Goal: Transaction & Acquisition: Purchase product/service

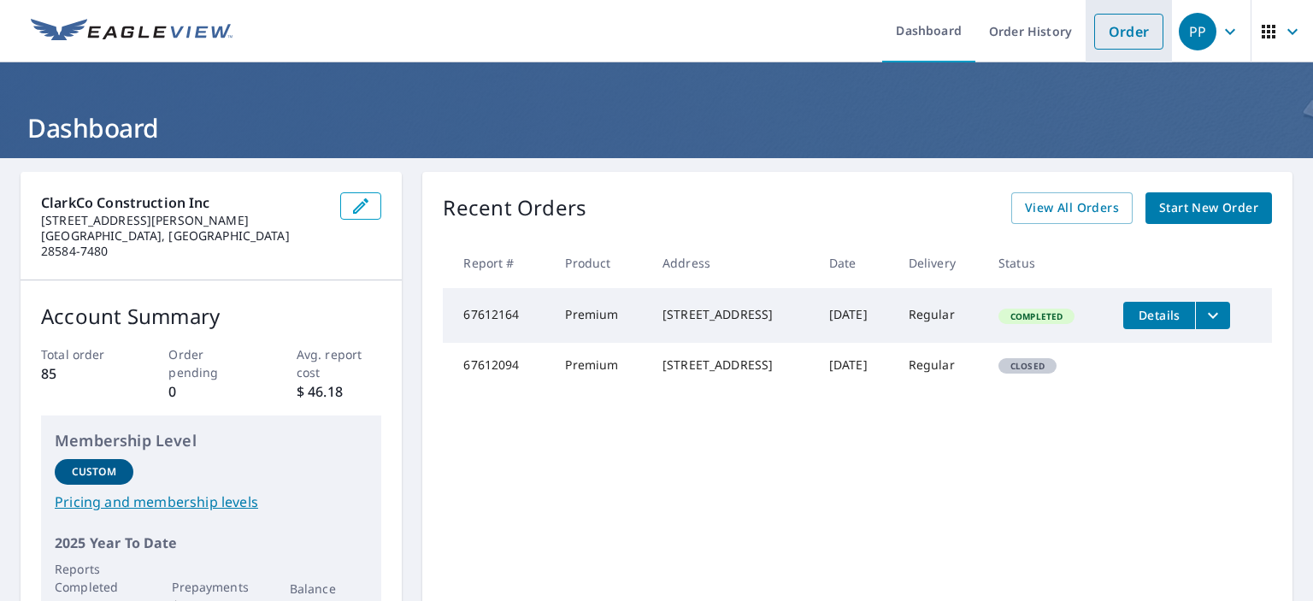
click at [1118, 27] on link "Order" at bounding box center [1128, 32] width 69 height 36
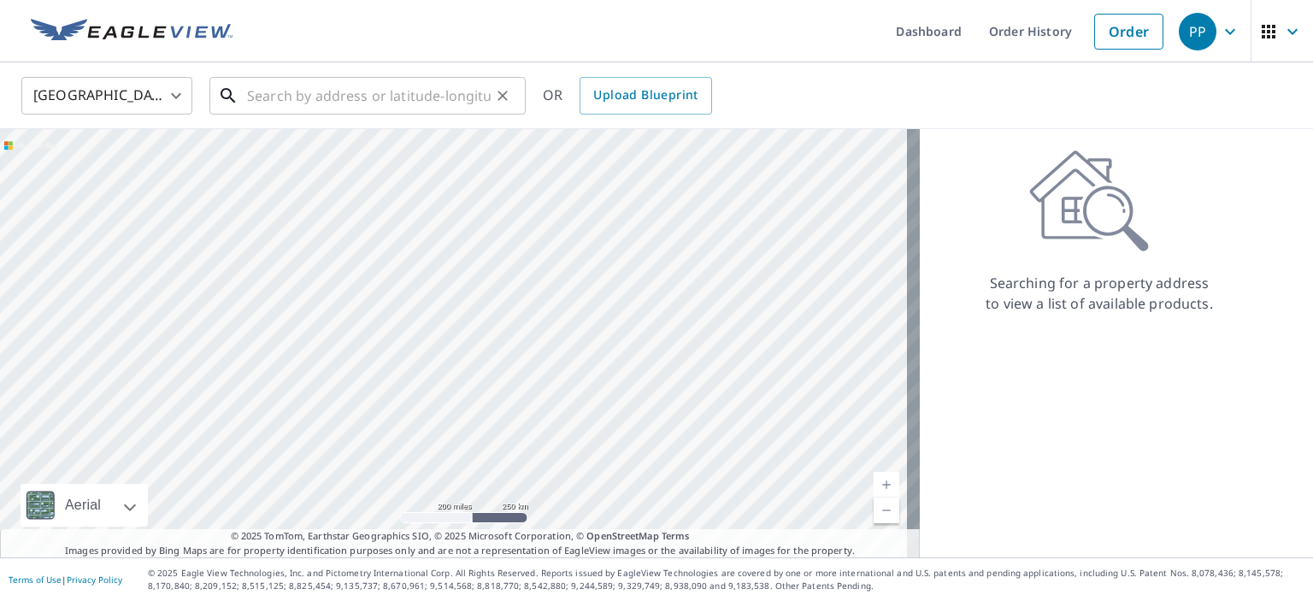
click at [332, 95] on input "text" at bounding box center [369, 96] width 244 height 48
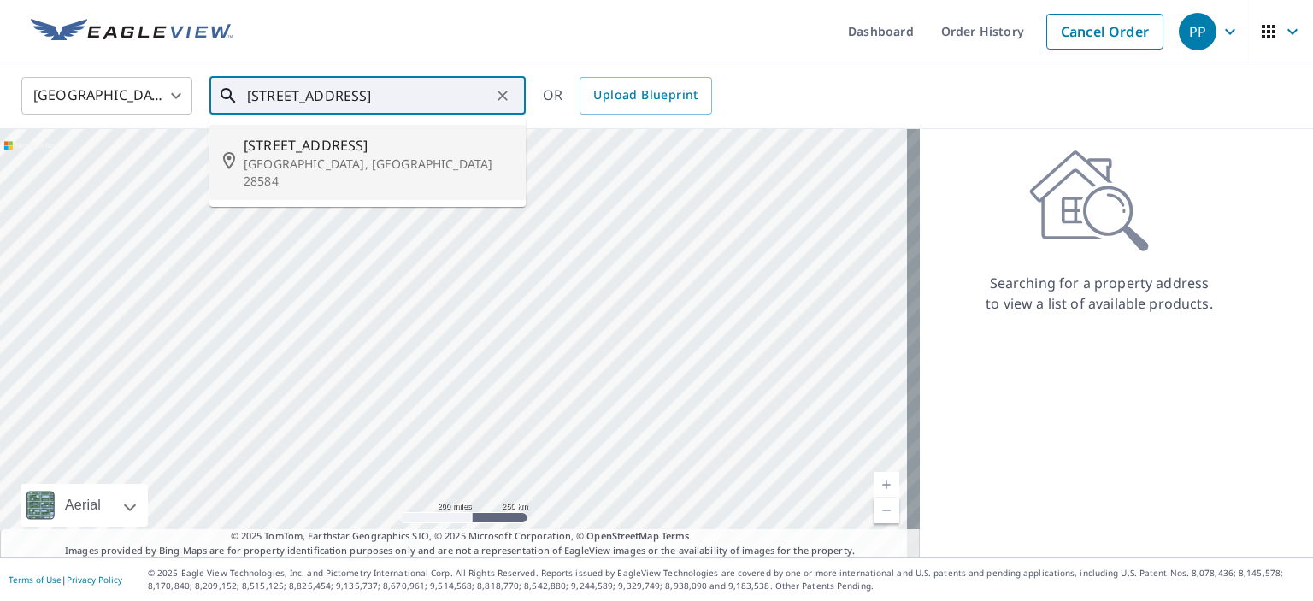
click at [297, 147] on span "[STREET_ADDRESS]" at bounding box center [378, 145] width 268 height 21
type input "[STREET_ADDRESS]"
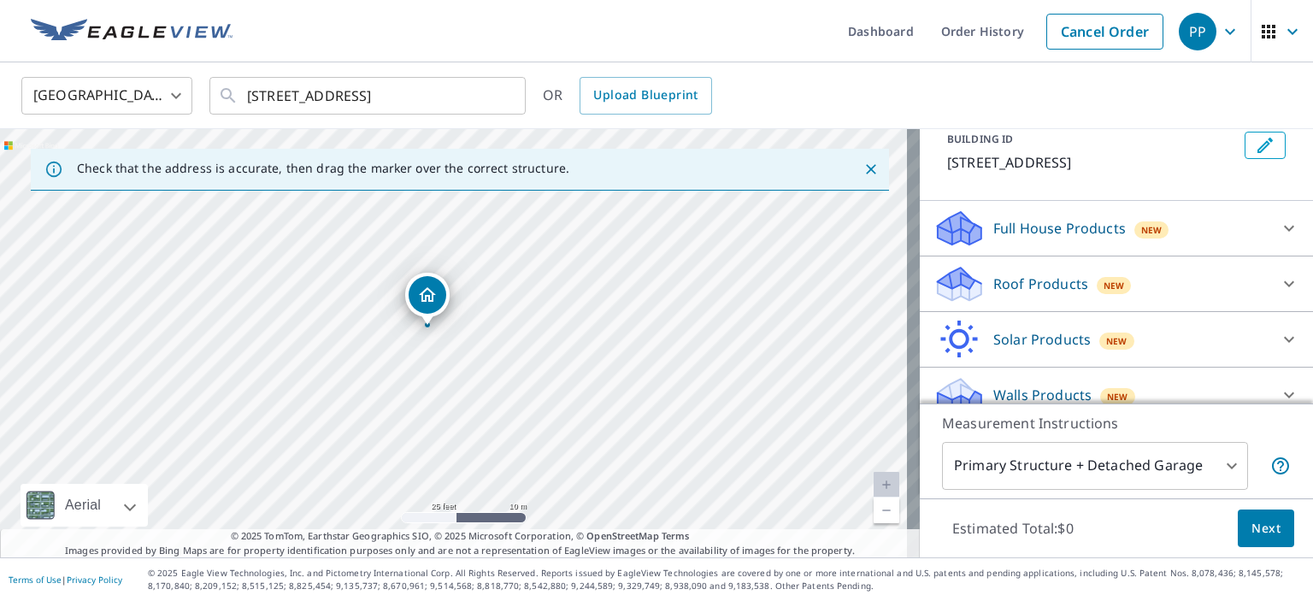
scroll to position [123, 0]
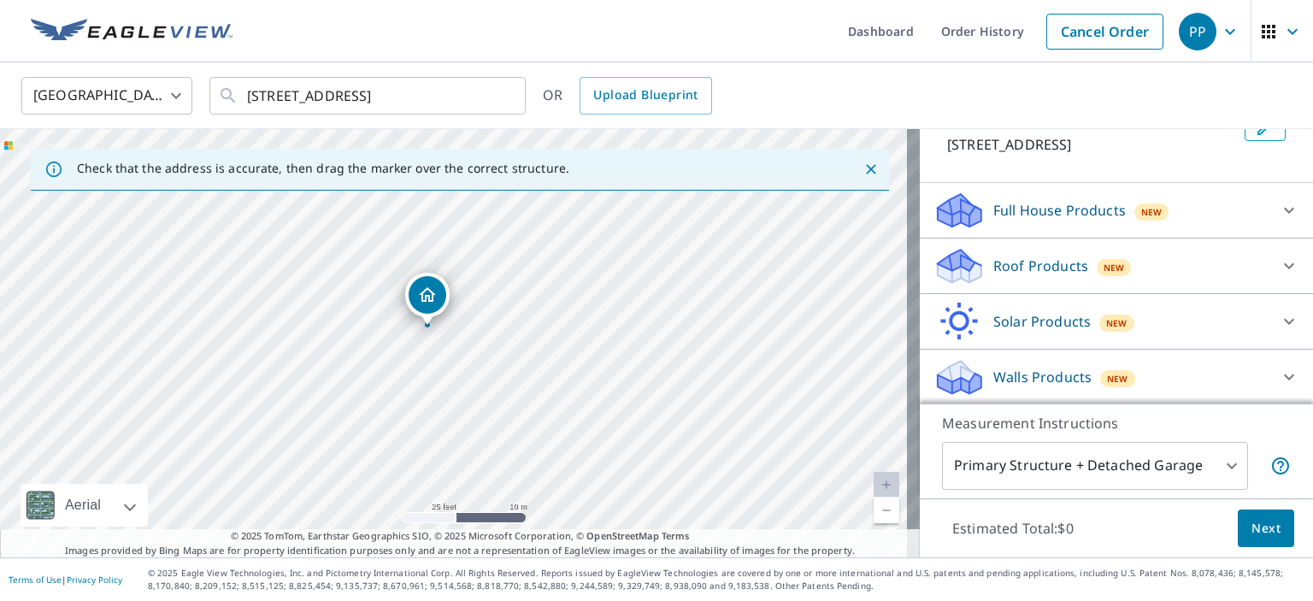
click at [1048, 268] on p "Roof Products" at bounding box center [1040, 266] width 95 height 21
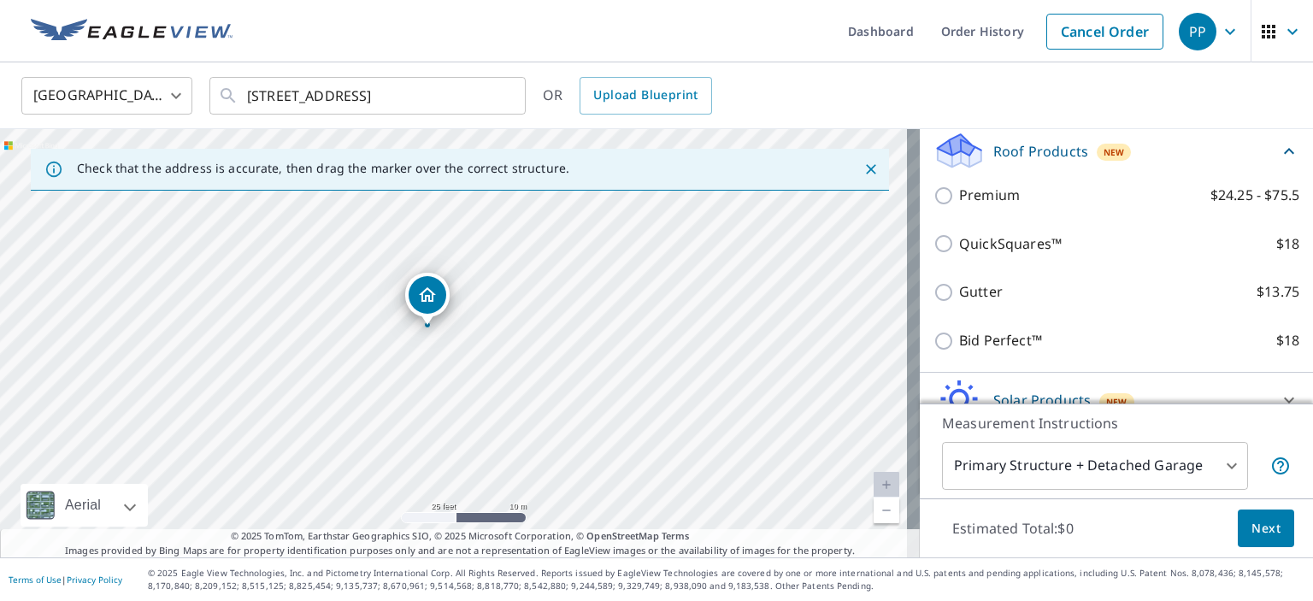
scroll to position [209, 0]
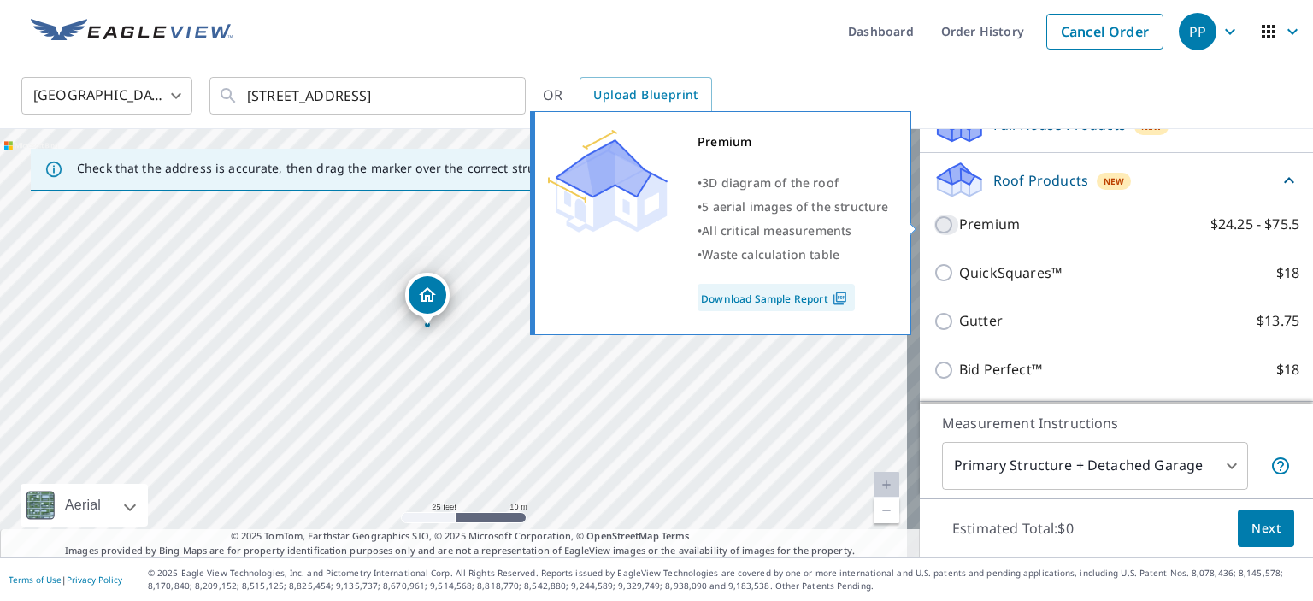
click at [934, 223] on input "Premium $24.25 - $75.5" at bounding box center [947, 225] width 26 height 21
checkbox input "true"
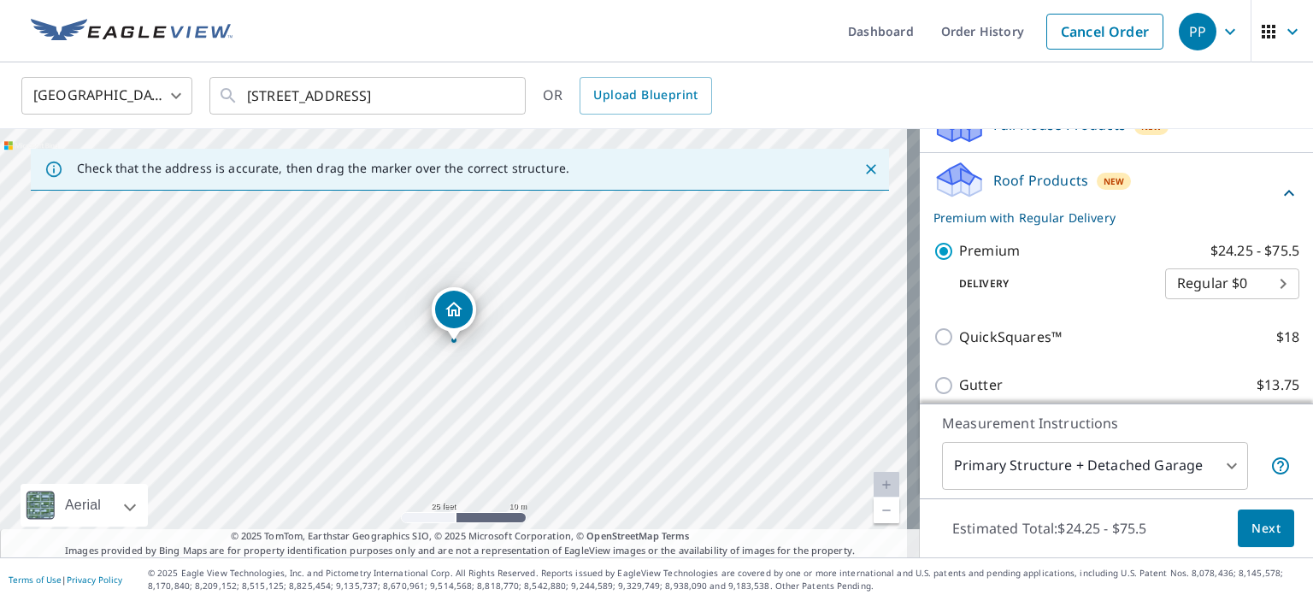
scroll to position [380, 0]
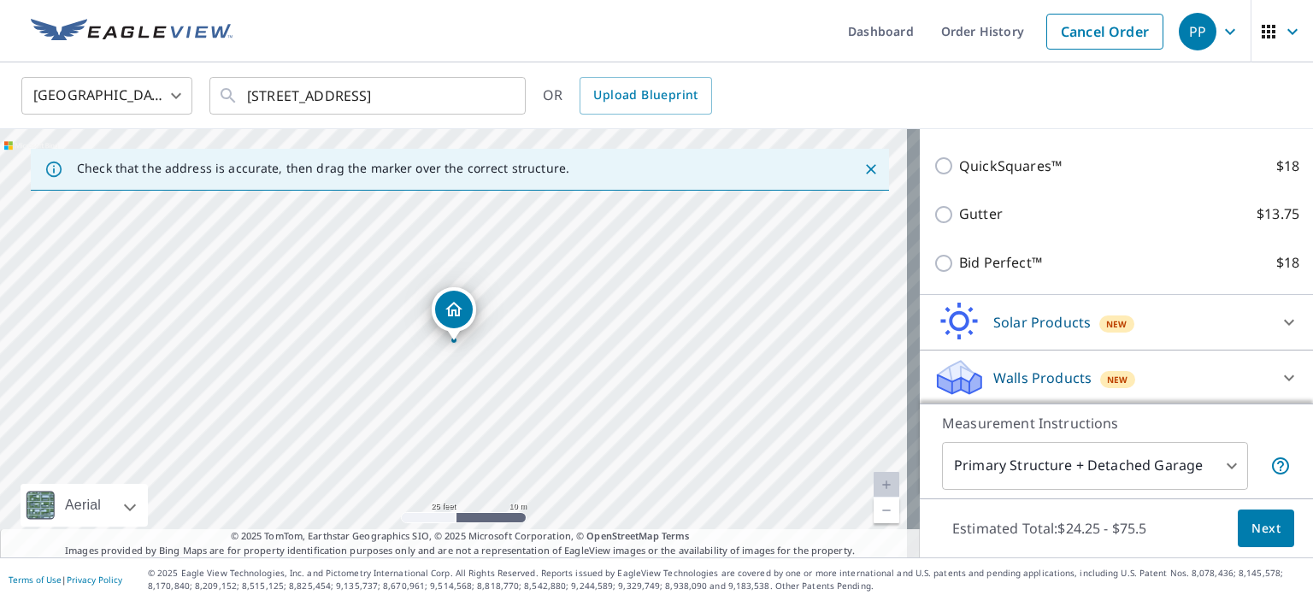
click at [1252, 535] on span "Next" at bounding box center [1266, 528] width 29 height 21
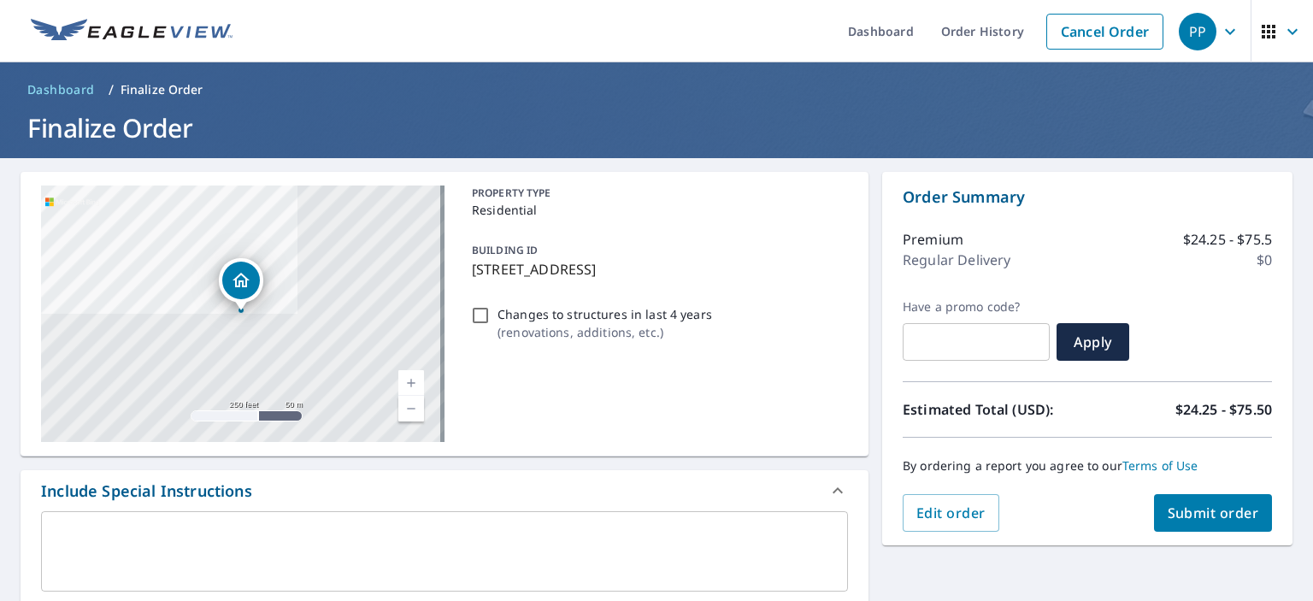
click at [1187, 516] on span "Submit order" at bounding box center [1213, 513] width 91 height 19
checkbox input "true"
